Goal: Transaction & Acquisition: Download file/media

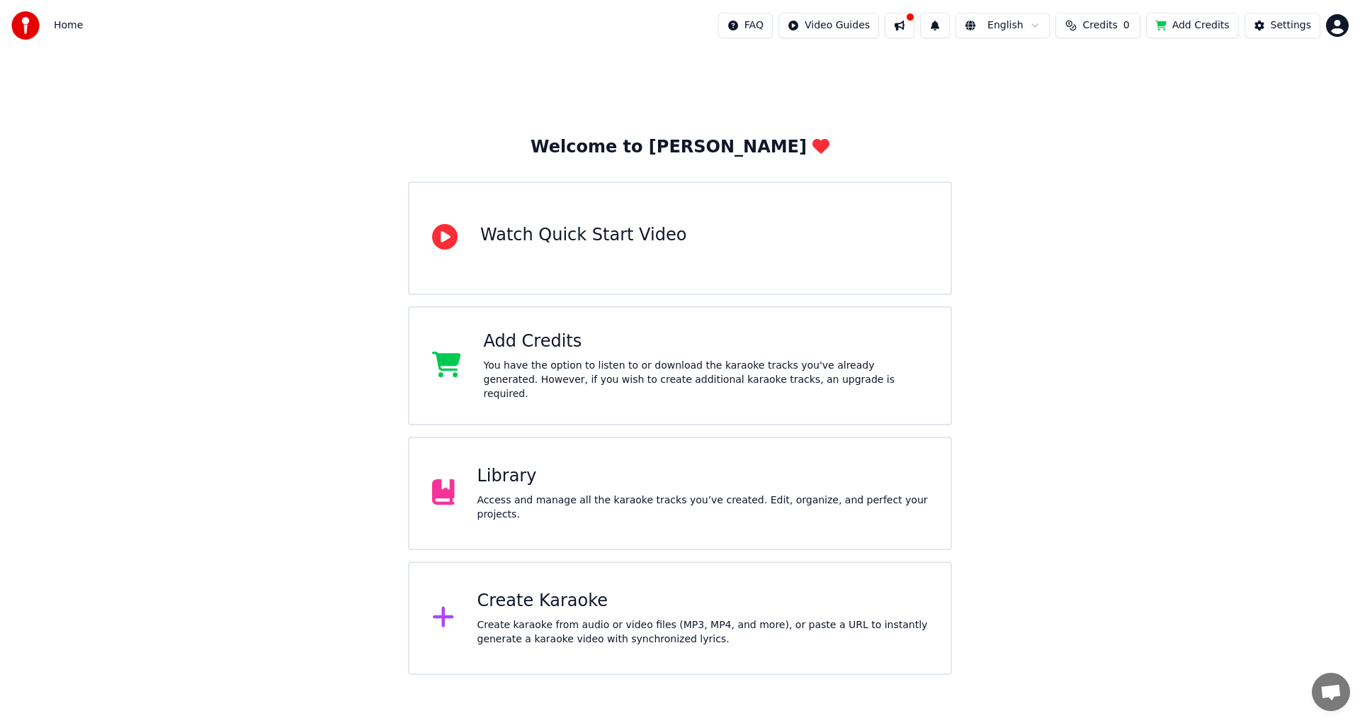
click at [564, 465] on div "Library Access and manage all the karaoke tracks you’ve created. Edit, organize…" at bounding box center [680, 492] width 544 height 113
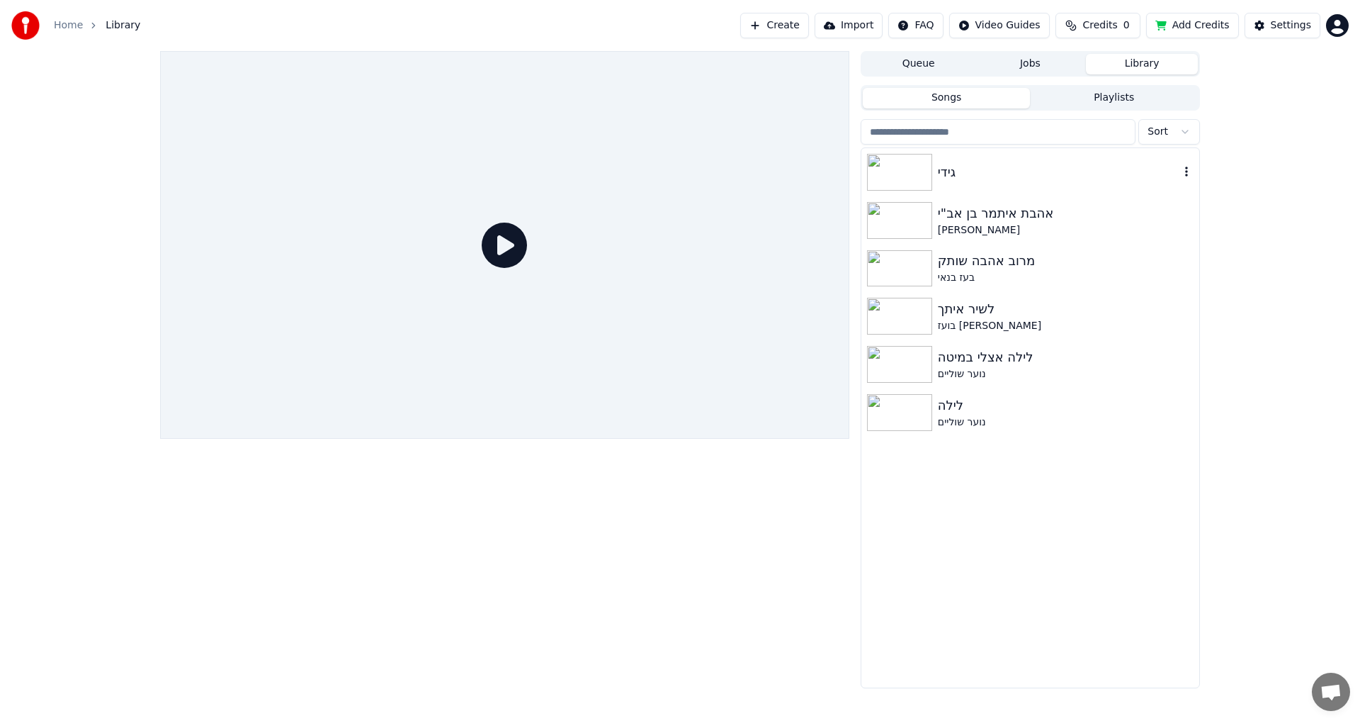
click at [895, 166] on img at bounding box center [899, 172] width 65 height 37
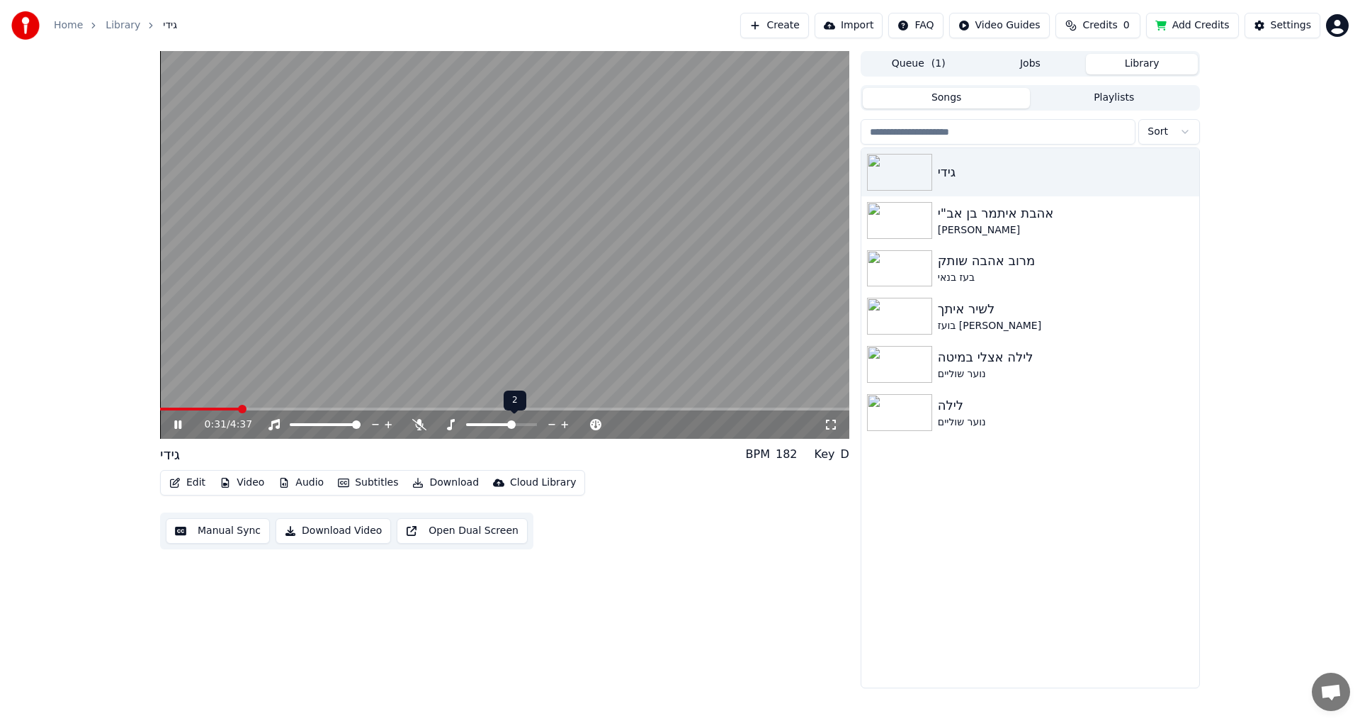
click at [514, 424] on span at bounding box center [511, 424] width 9 height 9
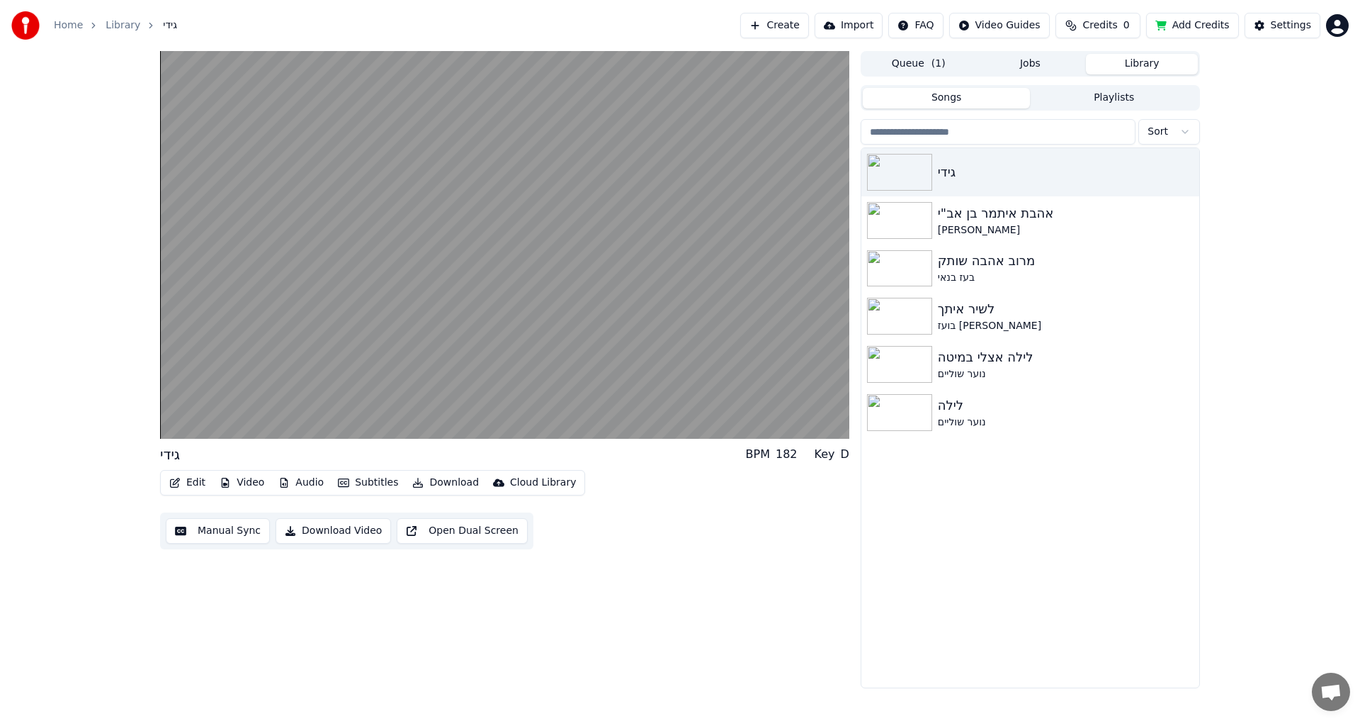
click at [1131, 577] on div "גידי אהבת [PERSON_NAME]"י [PERSON_NAME] אהבה שותק בעז בנאי לשיר איתך בועז שרעבי…" at bounding box center [1031, 417] width 338 height 539
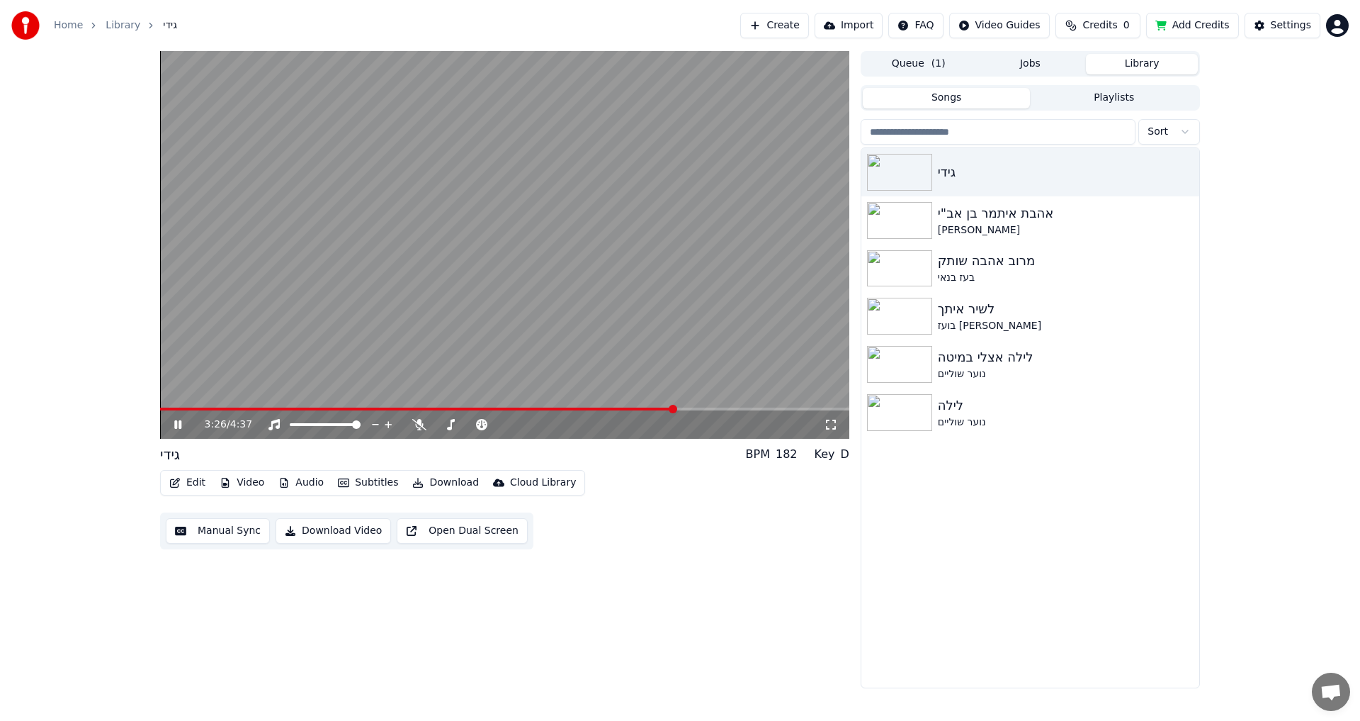
click at [636, 405] on video at bounding box center [504, 245] width 689 height 388
click at [642, 409] on span at bounding box center [641, 409] width 9 height 9
click at [421, 420] on icon at bounding box center [419, 424] width 14 height 11
click at [177, 426] on icon at bounding box center [178, 424] width 9 height 10
click at [607, 409] on span at bounding box center [384, 408] width 448 height 3
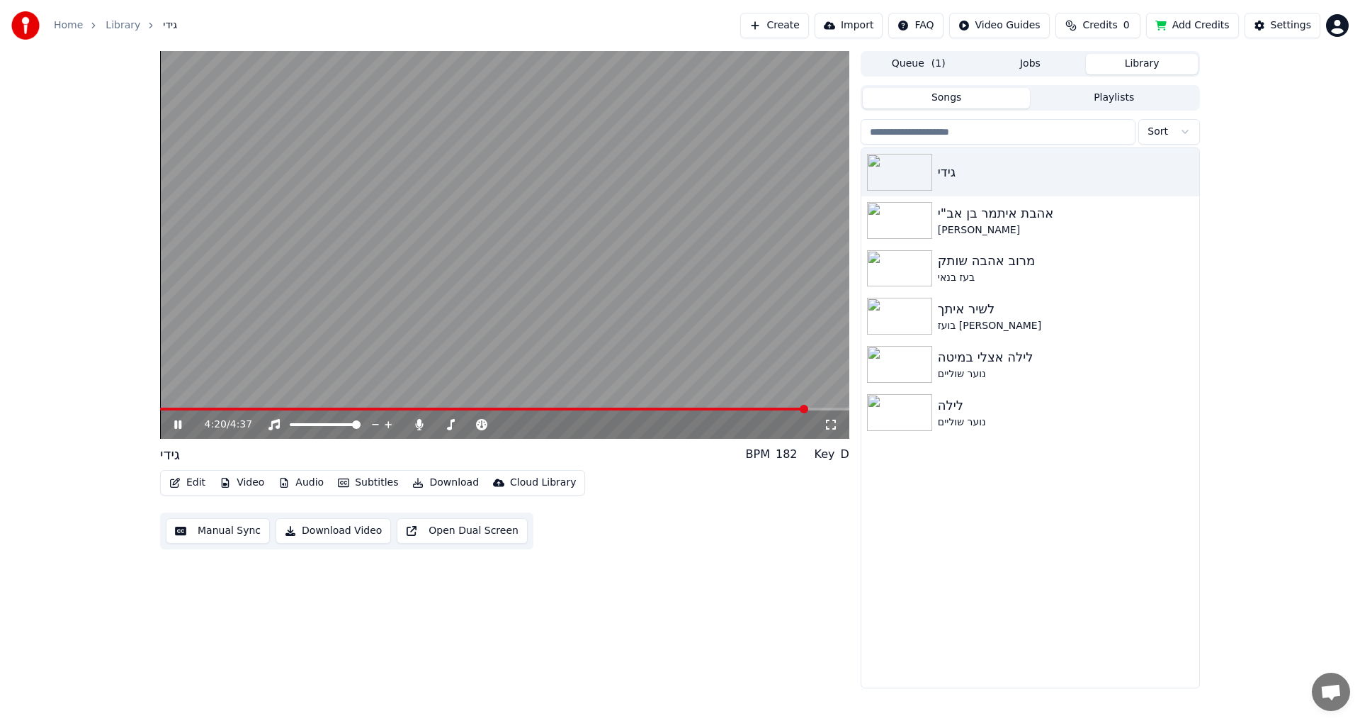
click at [230, 533] on button "Manual Sync" at bounding box center [218, 531] width 104 height 26
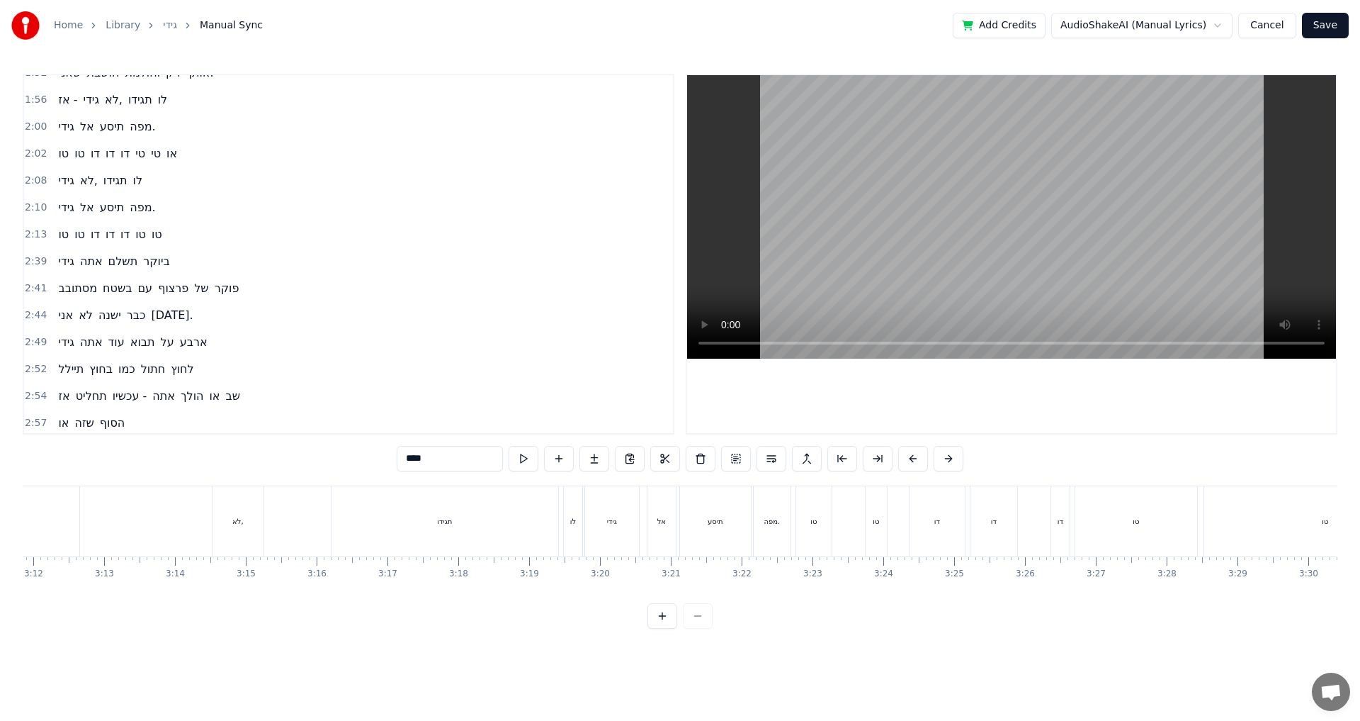
scroll to position [0, 13571]
click at [505, 516] on div "תגידו" at bounding box center [466, 521] width 227 height 70
type input "*****"
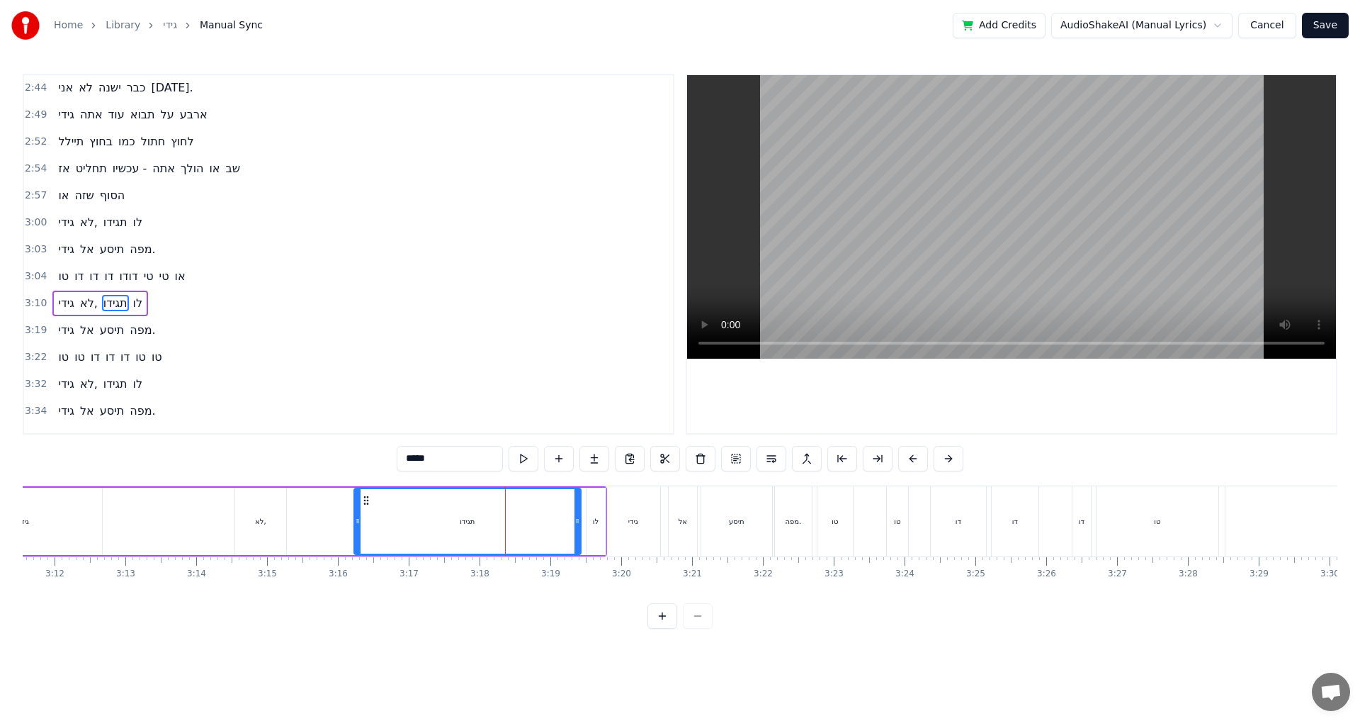
scroll to position [1126, 0]
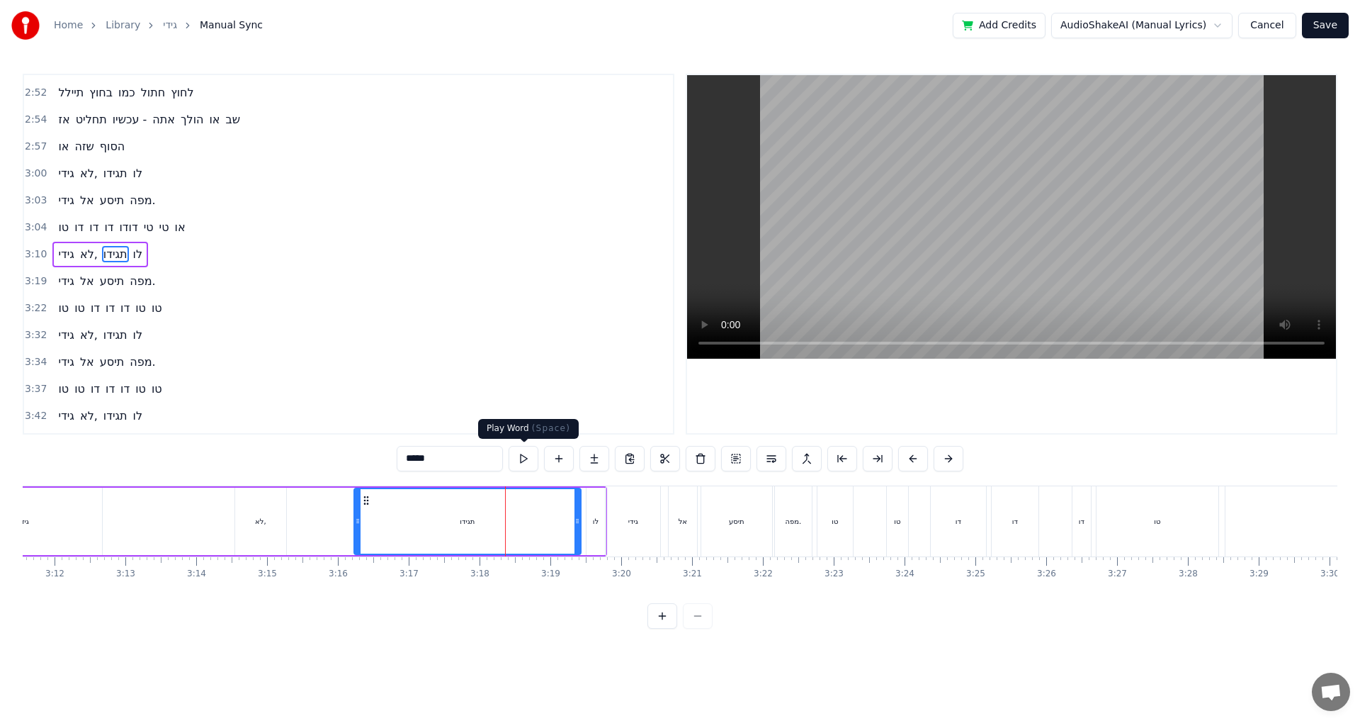
click at [521, 465] on button at bounding box center [524, 459] width 30 height 26
click at [38, 225] on span "3:04" at bounding box center [36, 227] width 22 height 14
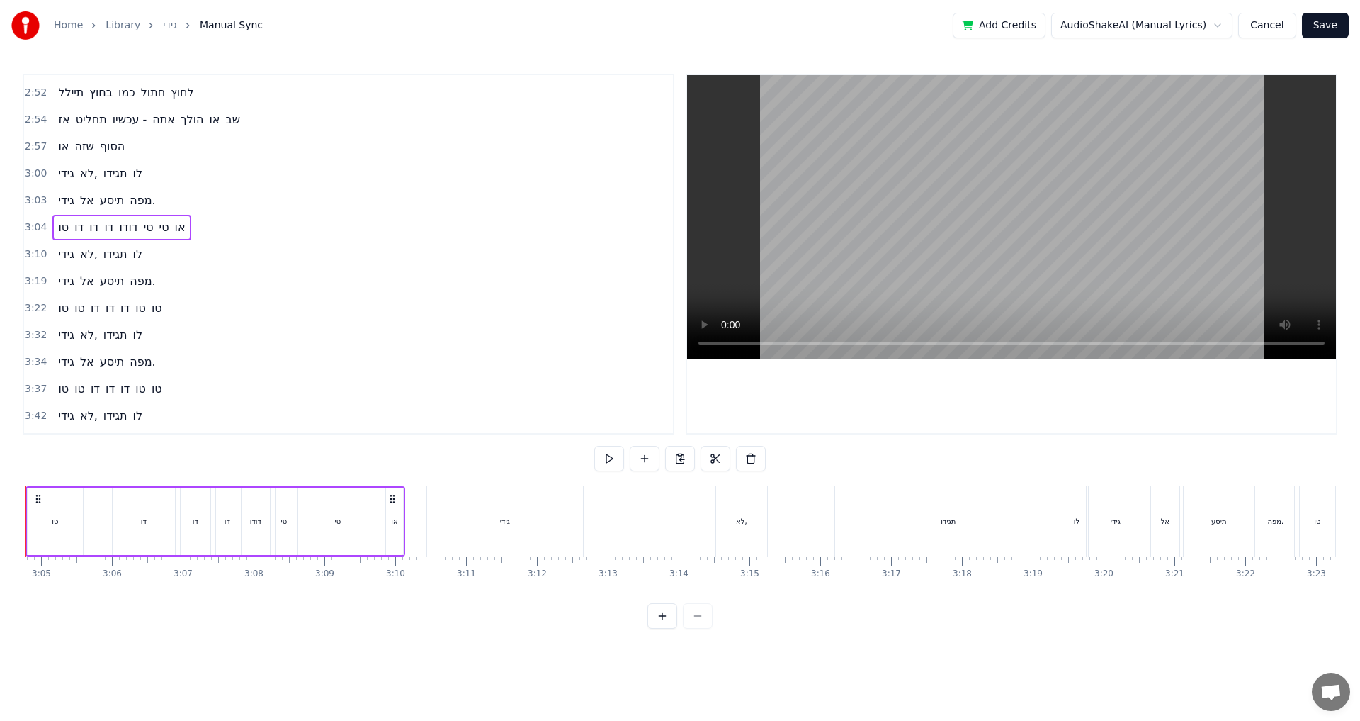
scroll to position [0, 13020]
click at [568, 529] on div "גידי" at bounding box center [574, 521] width 156 height 70
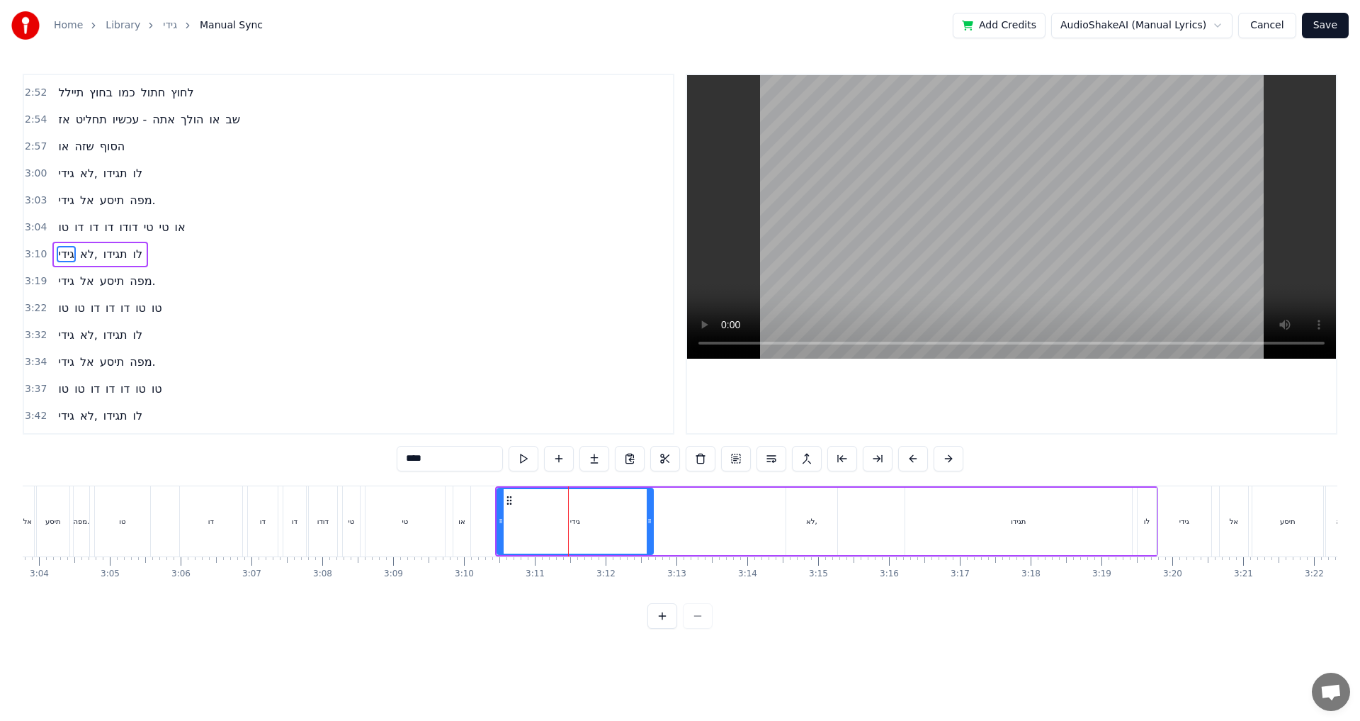
click at [64, 255] on span "גידי" at bounding box center [66, 254] width 18 height 16
drag, startPoint x: 405, startPoint y: 459, endPoint x: 392, endPoint y: 456, distance: 13.1
click at [392, 456] on div "0:11 גידי אתה מתרחק ממני 0:14 מתפוגג ברקע, נעלם בשקע 0:17 אני לא יכולה להיות לב…" at bounding box center [680, 351] width 1315 height 555
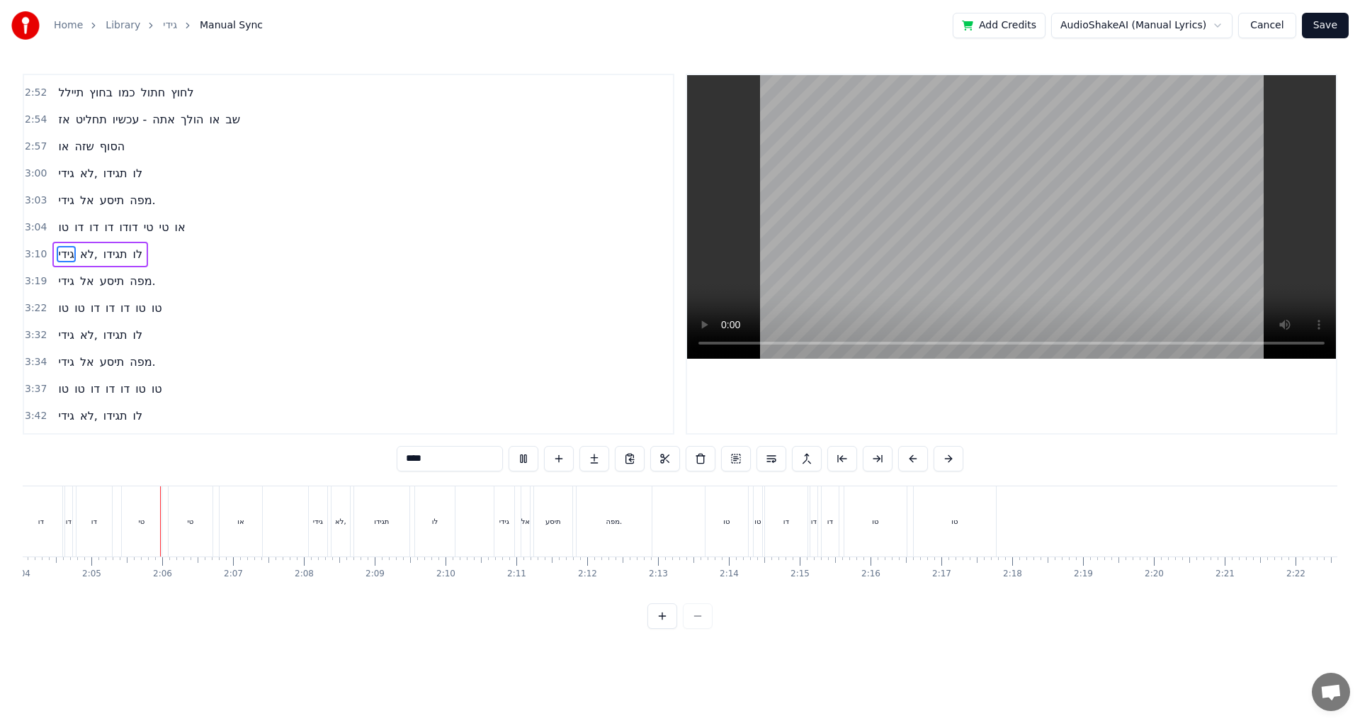
scroll to position [0, 8808]
click at [526, 457] on button at bounding box center [524, 459] width 30 height 26
click at [1273, 28] on button "Cancel" at bounding box center [1266, 26] width 57 height 26
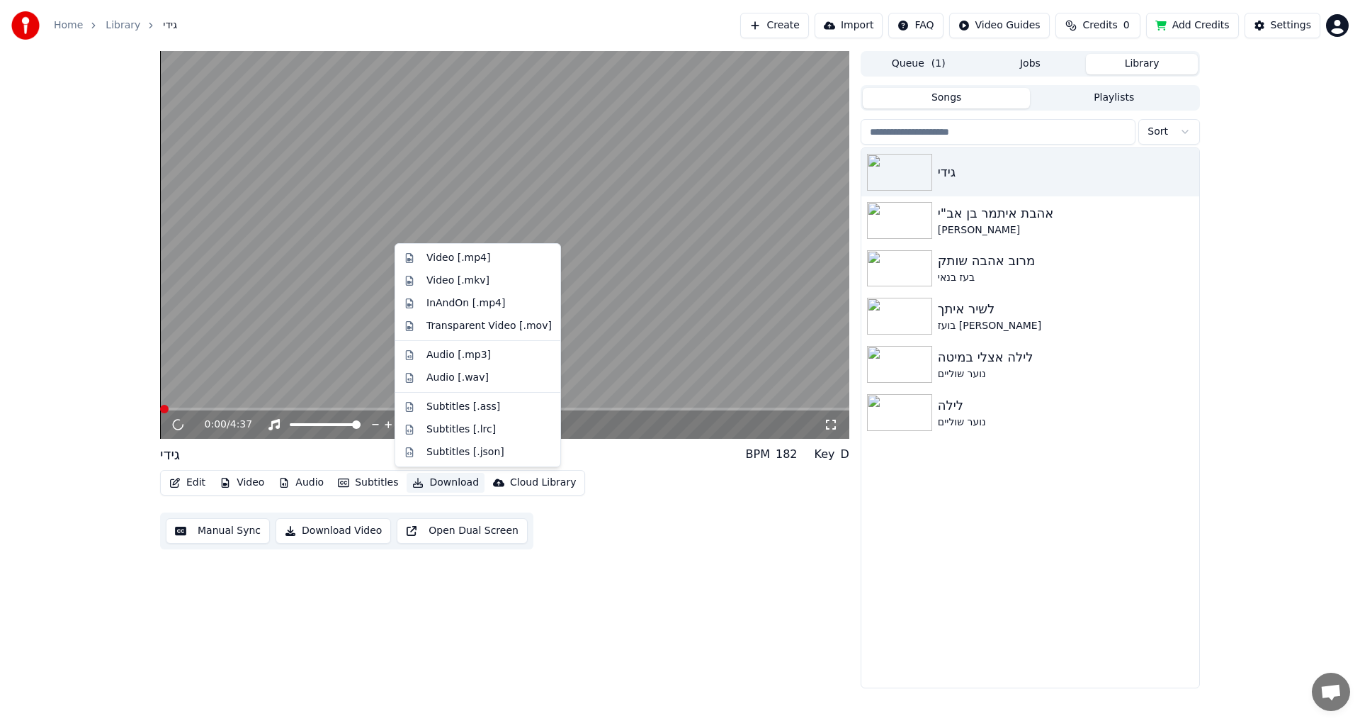
click at [446, 483] on button "Download" at bounding box center [446, 483] width 78 height 20
click at [453, 261] on div "Video [.mp4]" at bounding box center [459, 258] width 64 height 14
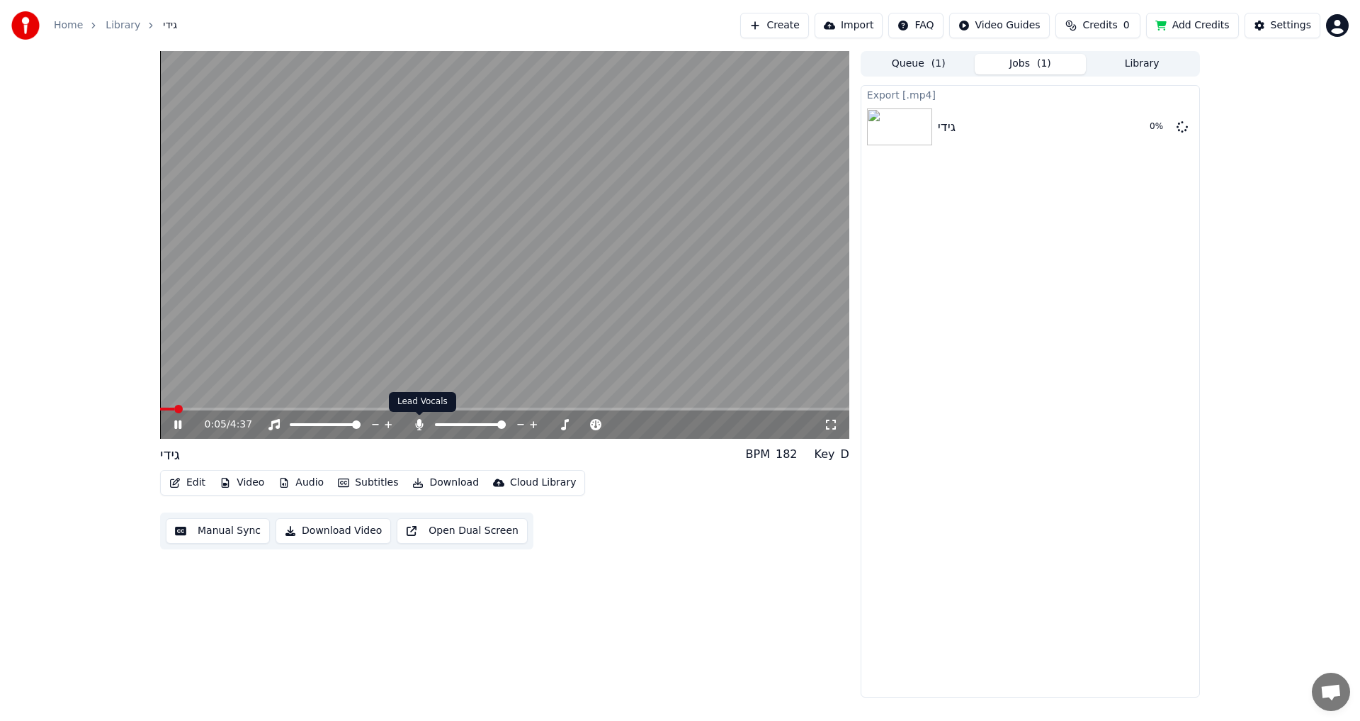
click at [419, 427] on icon at bounding box center [419, 424] width 14 height 11
click at [584, 407] on video at bounding box center [504, 245] width 689 height 388
click at [1146, 132] on button "Show" at bounding box center [1145, 127] width 51 height 26
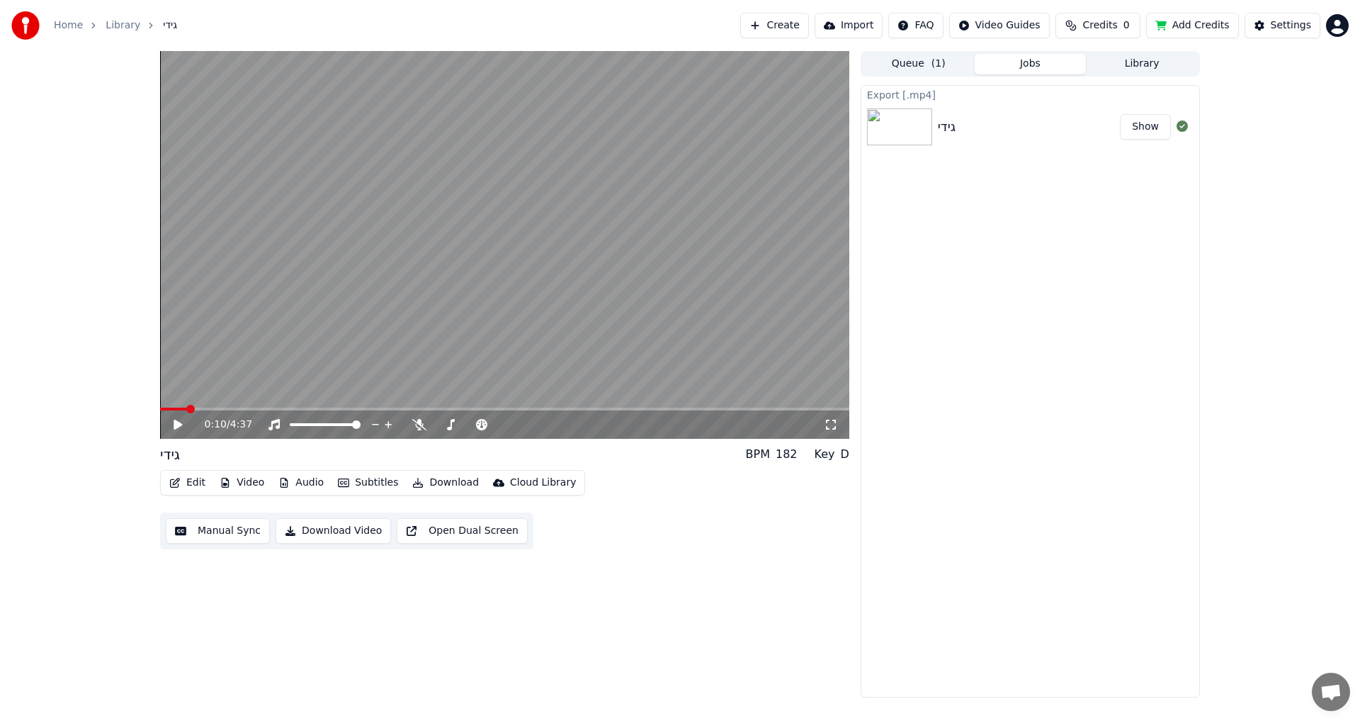
click at [1344, 23] on html "Home Library גידי Create Import FAQ Video Guides Credits 0 Add Credits Settings…" at bounding box center [680, 360] width 1360 height 721
click at [1284, 138] on div "Sign Out" at bounding box center [1275, 149] width 163 height 23
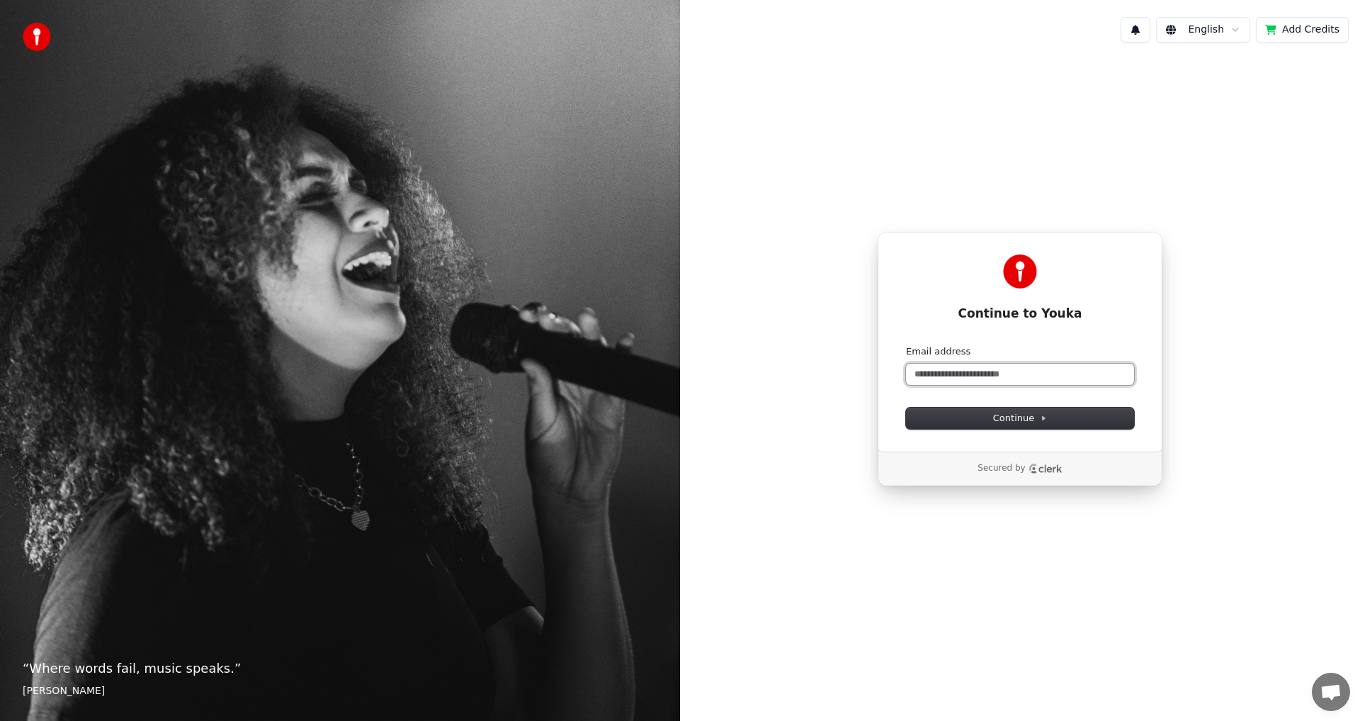
click at [956, 383] on input "Email address" at bounding box center [1020, 373] width 228 height 21
paste input "**********"
click at [974, 376] on input "**********" at bounding box center [1020, 373] width 228 height 21
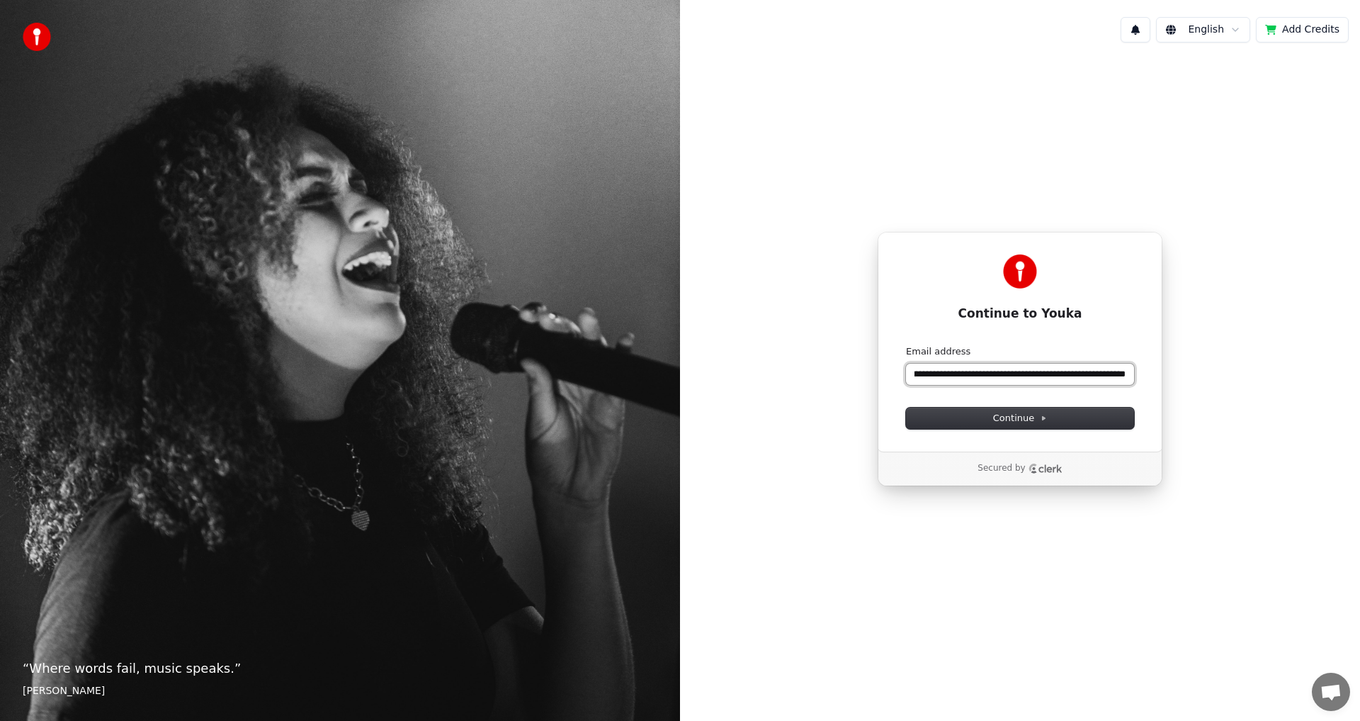
click at [974, 376] on input "**********" at bounding box center [1020, 373] width 228 height 21
click at [1001, 419] on span "Continue" at bounding box center [1020, 418] width 54 height 13
type input "**********"
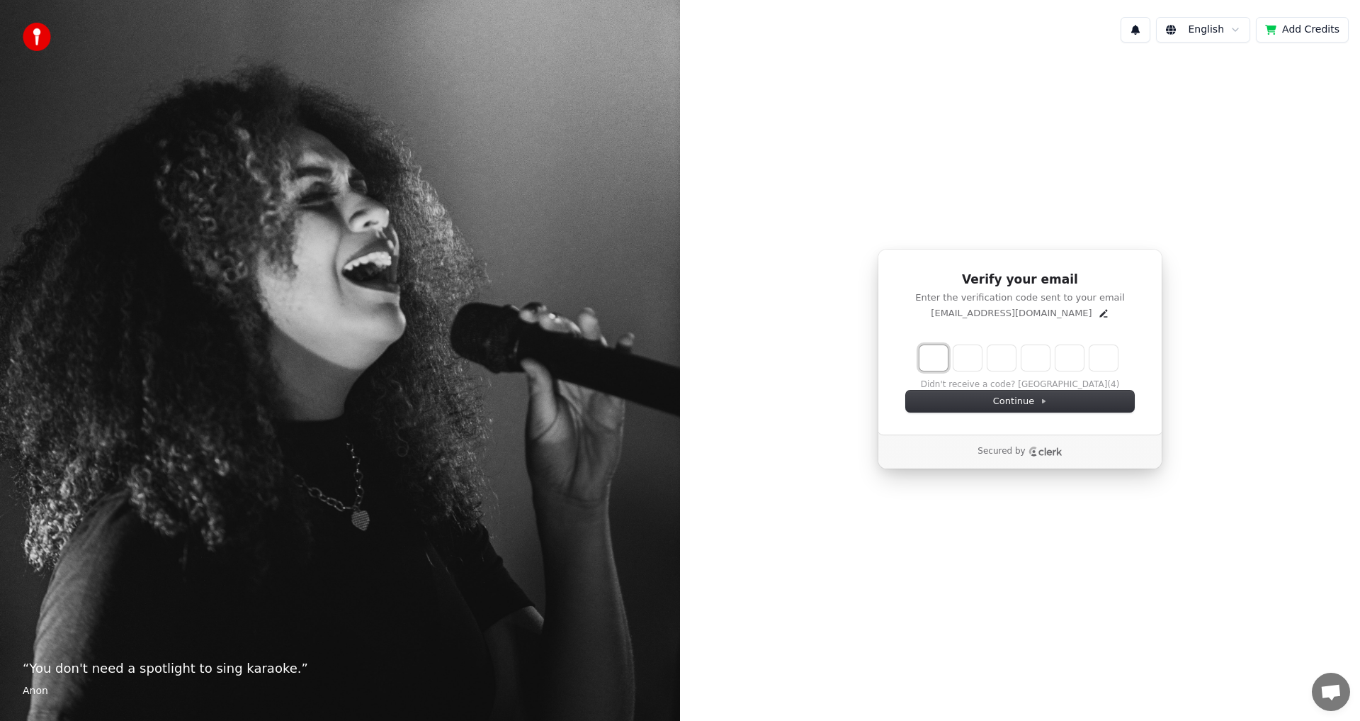
type input "*"
type input "**"
type input "*"
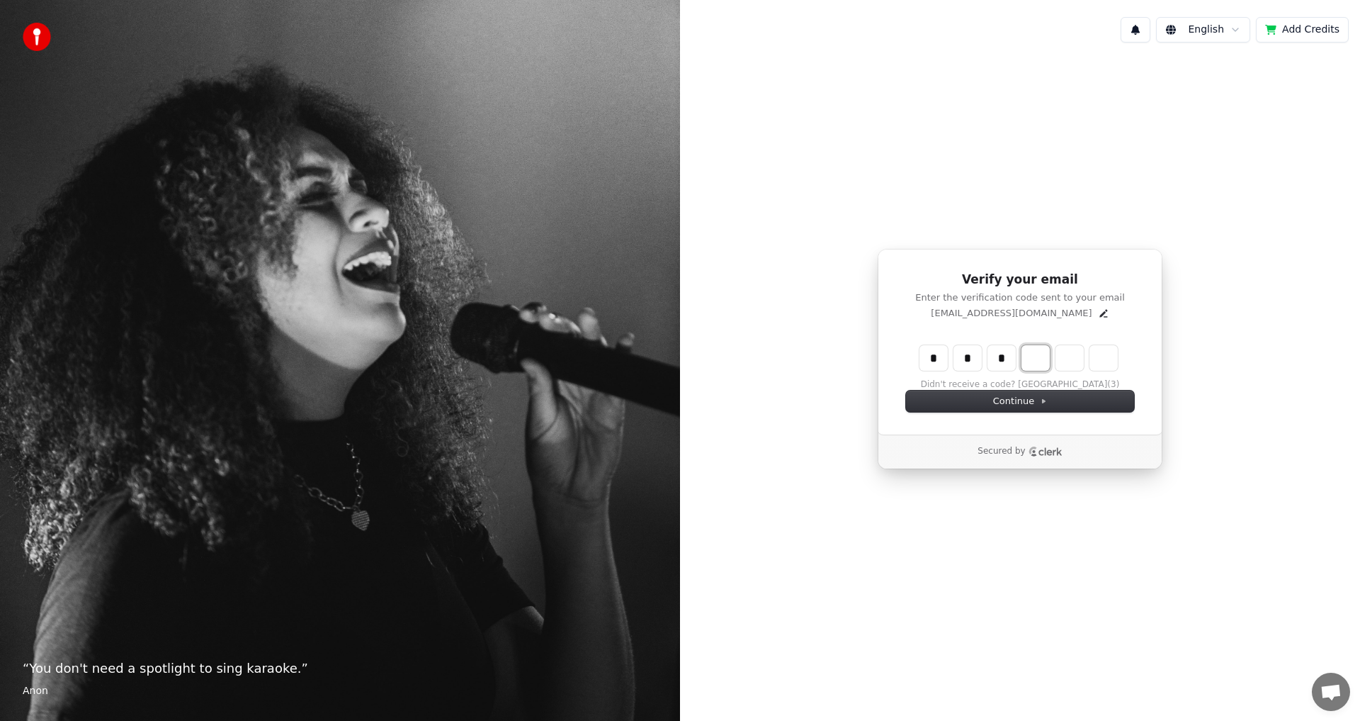
type input "***"
type input "*"
type input "****"
type input "*"
type input "******"
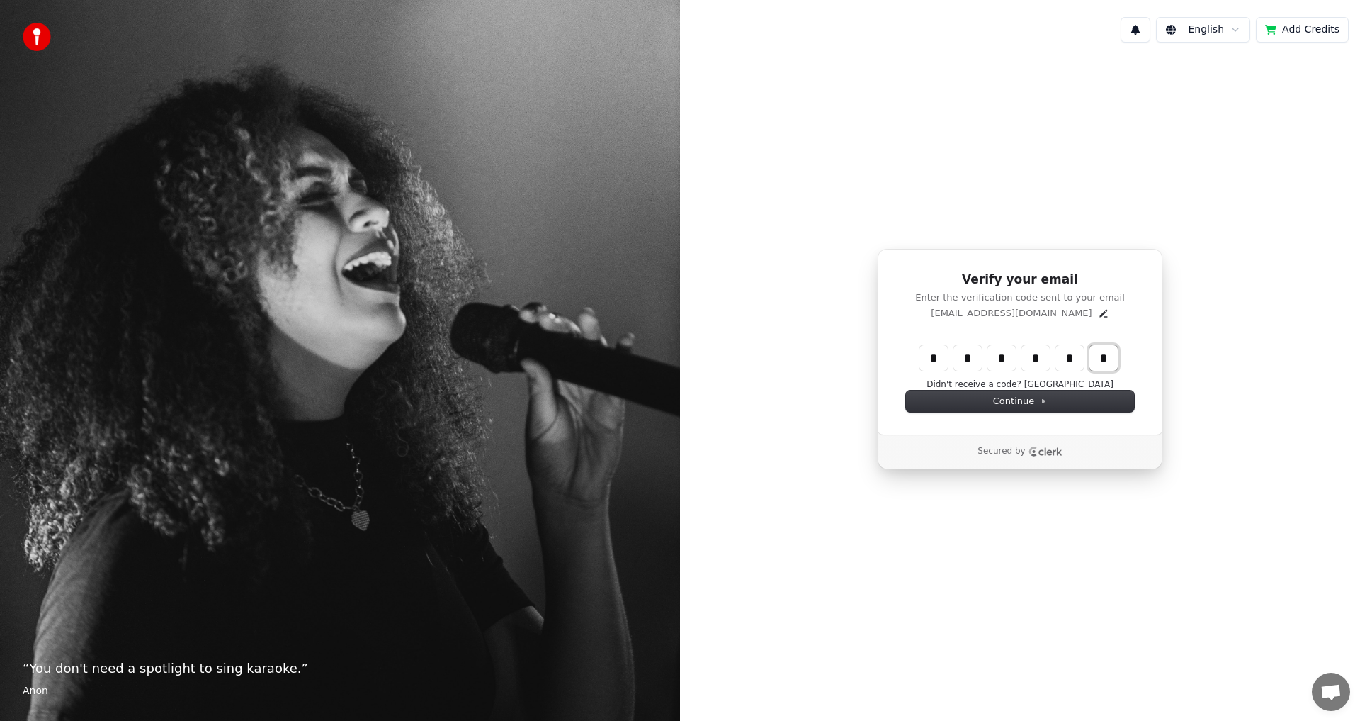
type input "*"
